Goal: Contribute content

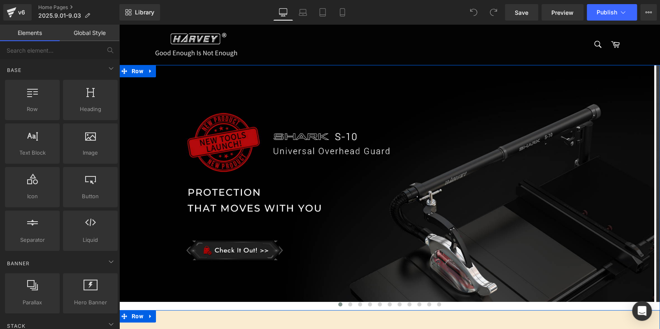
click at [313, 322] on div "Text Block" at bounding box center [389, 323] width 541 height 2
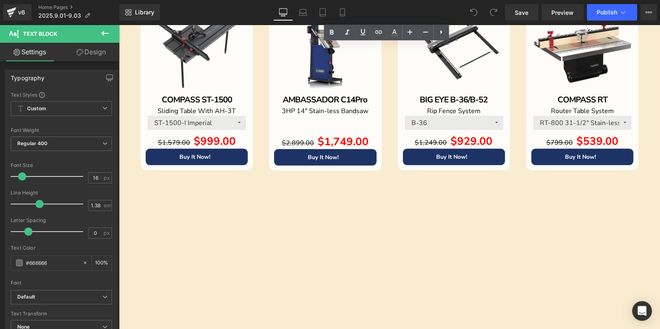
scroll to position [905, 0]
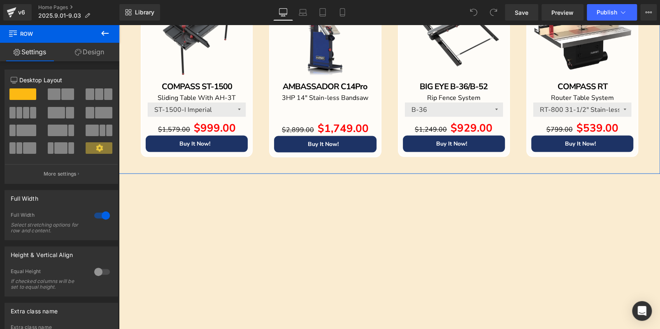
click at [73, 53] on link "Design" at bounding box center [90, 52] width 60 height 19
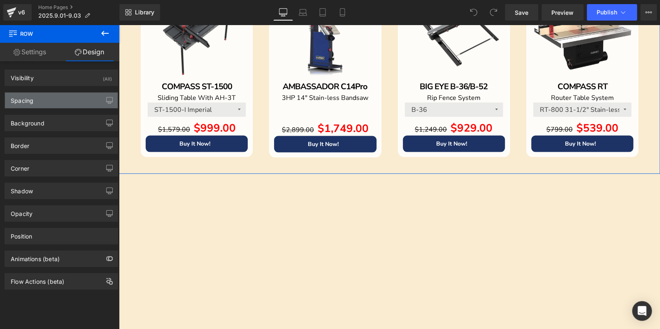
click at [61, 103] on div "Spacing" at bounding box center [61, 101] width 113 height 16
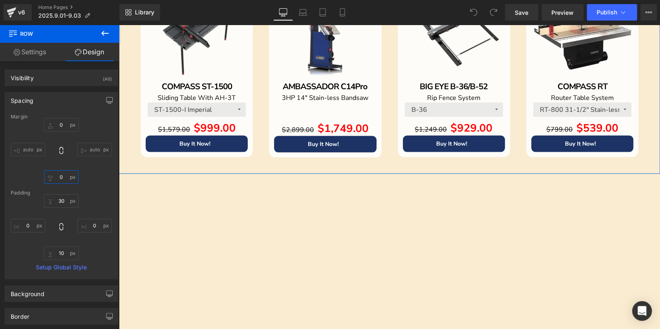
click at [64, 174] on input "text" at bounding box center [61, 177] width 35 height 14
type input "2"
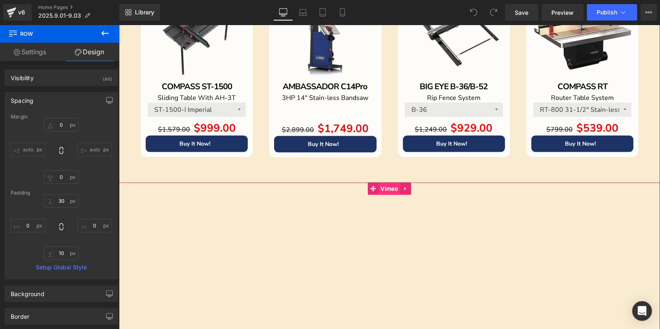
click at [378, 187] on span "Vimeo" at bounding box center [389, 189] width 22 height 12
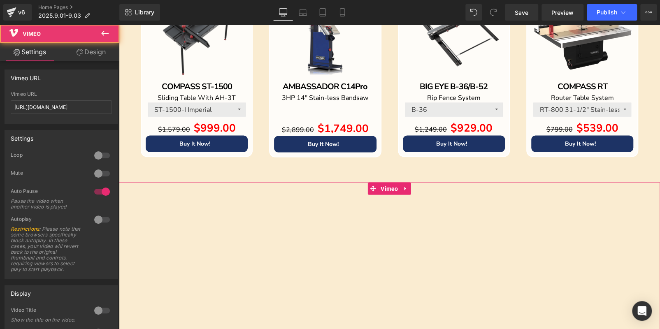
click at [80, 50] on icon at bounding box center [80, 52] width 7 height 7
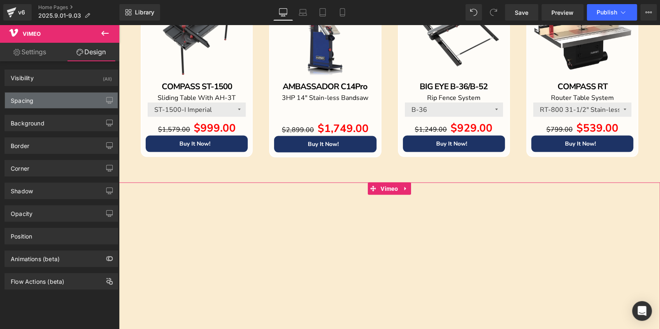
click at [46, 104] on div "Spacing" at bounding box center [61, 101] width 113 height 16
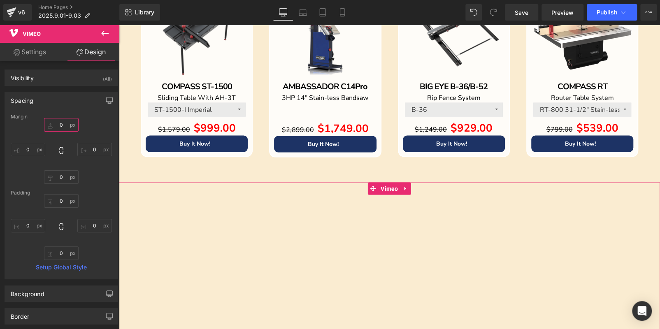
click at [62, 124] on input "text" at bounding box center [61, 125] width 35 height 14
type input "20"
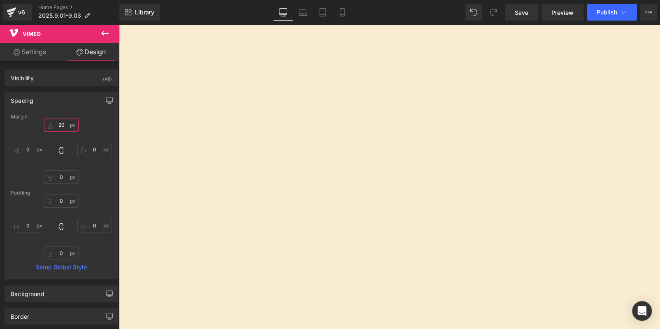
scroll to position [987, 0]
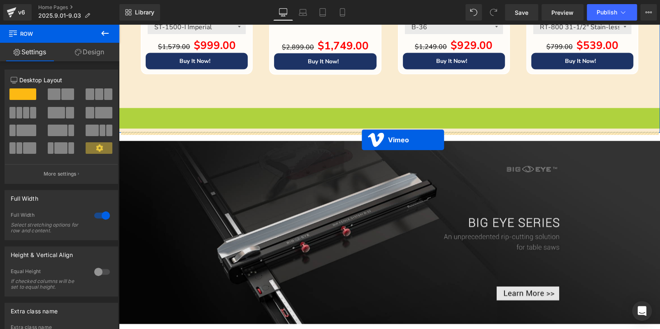
drag, startPoint x: 368, startPoint y: 112, endPoint x: 362, endPoint y: 140, distance: 28.6
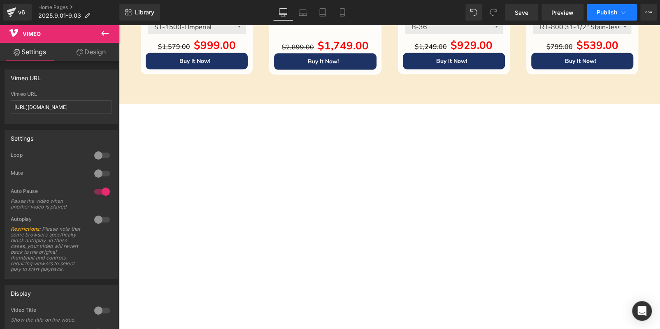
click at [608, 13] on span "Publish" at bounding box center [606, 12] width 21 height 7
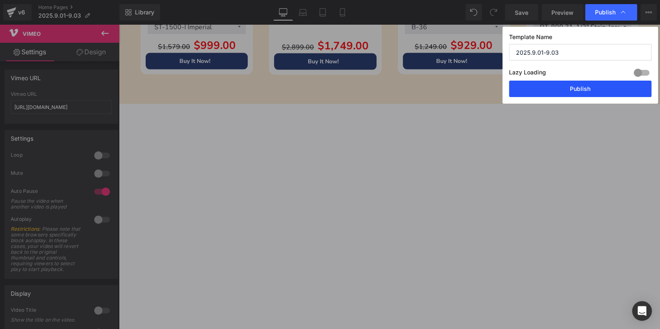
drag, startPoint x: 574, startPoint y: 88, endPoint x: 439, endPoint y: 85, distance: 135.4
click at [574, 88] on button "Publish" at bounding box center [580, 89] width 142 height 16
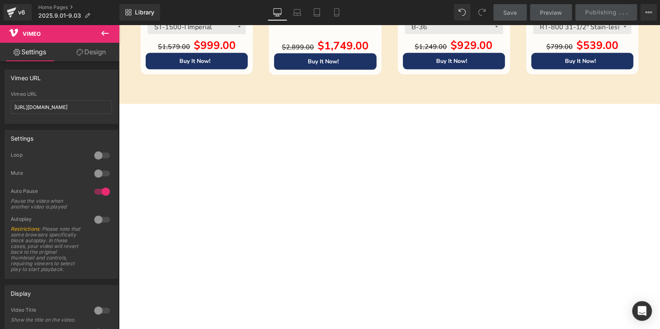
scroll to position [781, 0]
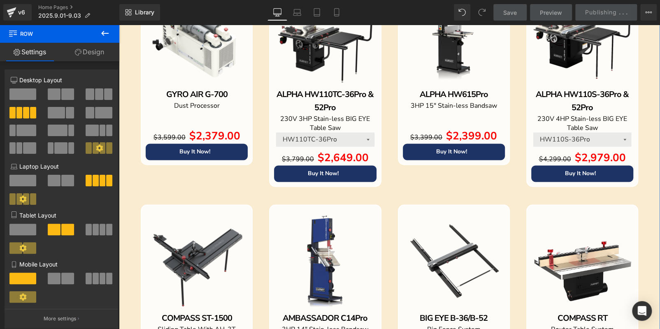
scroll to position [740, 0]
